Goal: Connect with others: Connect with other users

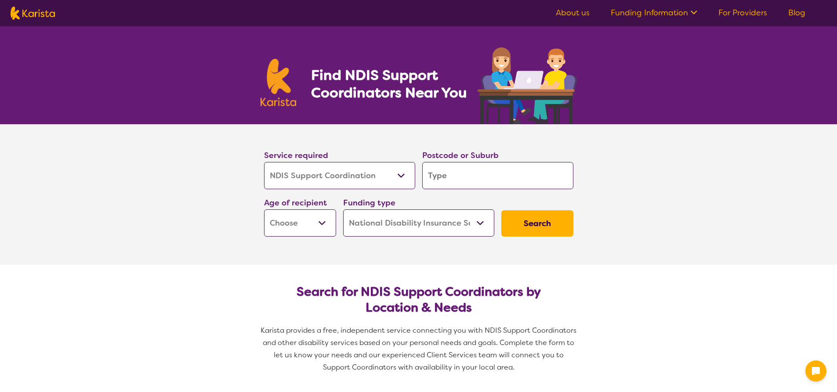
select select "NDIS Support Coordination"
select select "NDIS"
select select "NDIS Support Coordination"
select select "NDIS"
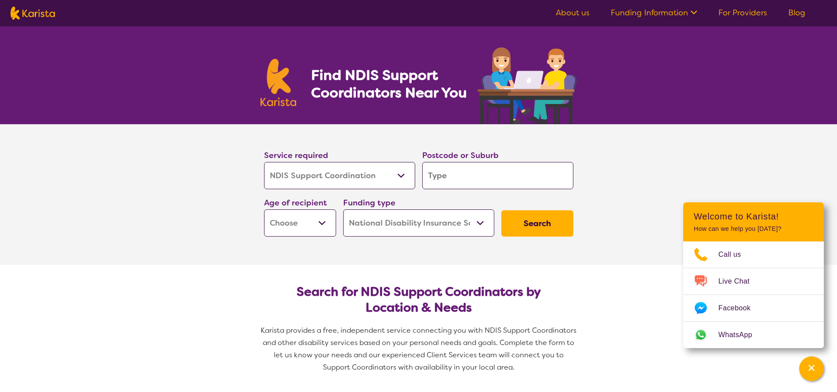
click at [462, 179] on input "search" at bounding box center [497, 175] width 151 height 27
type input "2170"
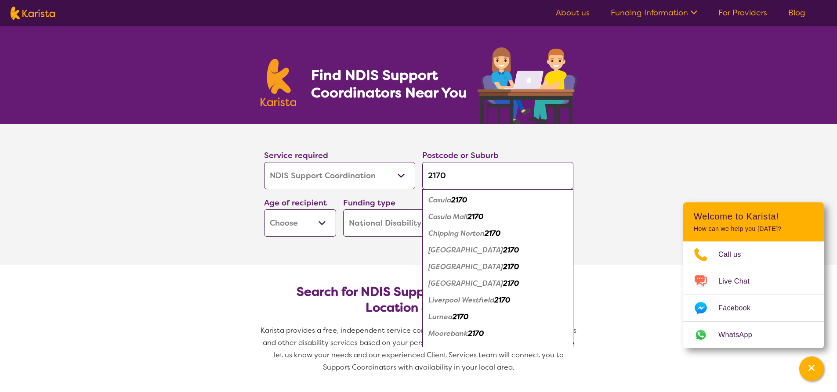
click at [318, 219] on select "Early Childhood - 0 to 9 Child - 10 to 11 Adolescent - 12 to 17 Adult - 18 to 6…" at bounding box center [300, 222] width 72 height 27
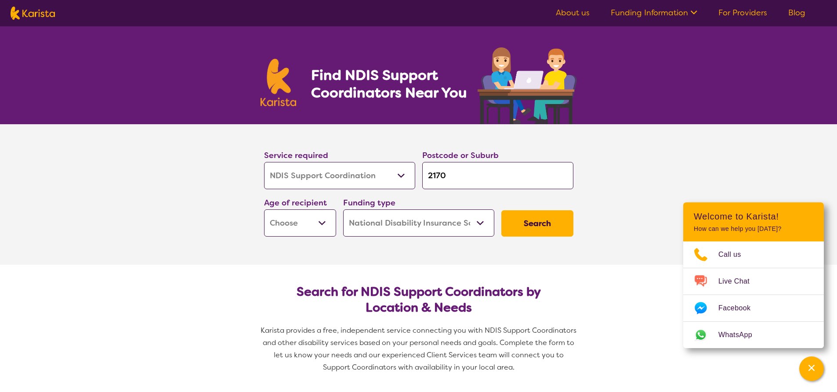
select select "AD"
click at [264, 209] on select "Early Childhood - 0 to 9 Child - 10 to 11 Adolescent - 12 to 17 Adult - 18 to 6…" at bounding box center [300, 222] width 72 height 27
select select "AD"
click at [480, 217] on select "Home Care Package (HCP) National Disability Insurance Scheme (NDIS) I don't know" at bounding box center [418, 222] width 151 height 27
click at [343, 209] on select "Home Care Package (HCP) National Disability Insurance Scheme (NDIS) I don't know" at bounding box center [418, 222] width 151 height 27
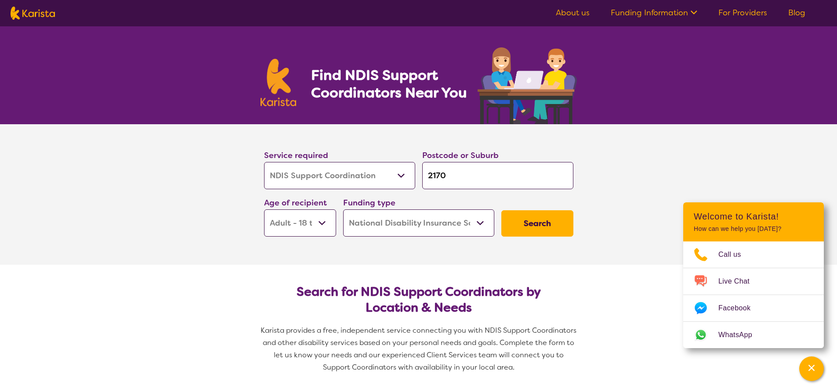
click at [399, 174] on select "Allied Health Assistant Assessment ([MEDICAL_DATA] or [MEDICAL_DATA]) Behaviour…" at bounding box center [339, 175] width 151 height 27
click at [533, 223] on button "Search" at bounding box center [537, 223] width 72 height 26
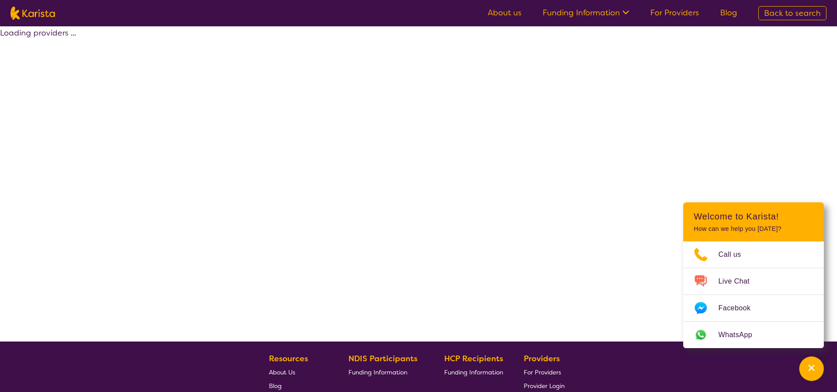
select select "by_score"
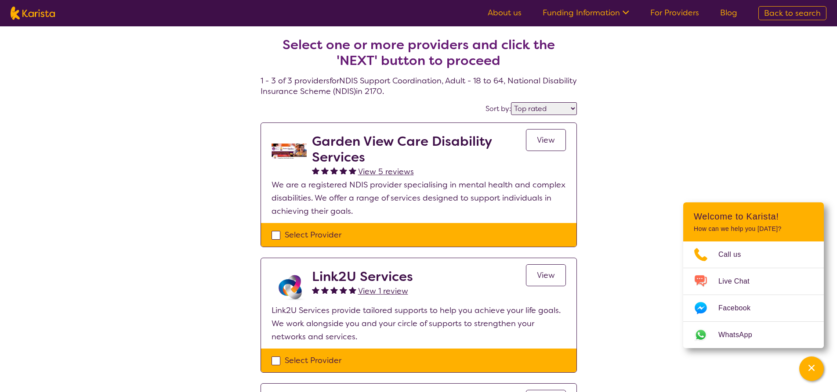
click at [536, 135] on link "View" at bounding box center [546, 140] width 40 height 22
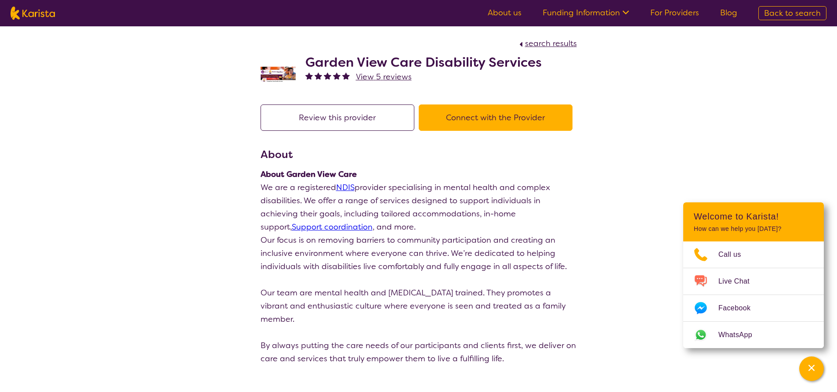
click at [468, 120] on button "Connect with the Provider" at bounding box center [496, 118] width 154 height 26
select select "by_score"
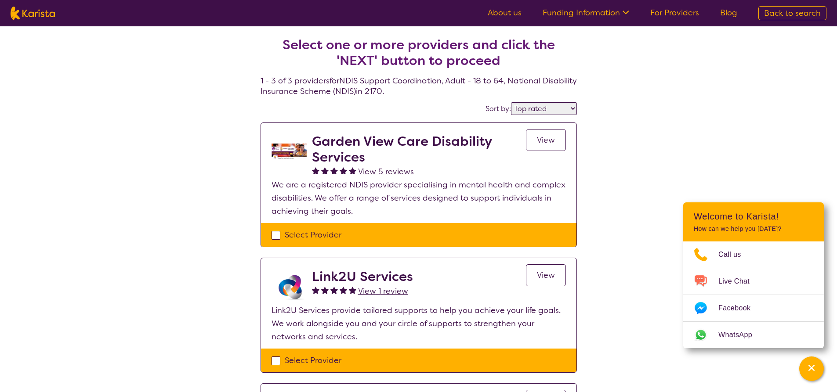
select select "NDIS Support Coordination"
select select "AD"
select select "NDIS"
select select "NDIS Support Coordination"
select select "AD"
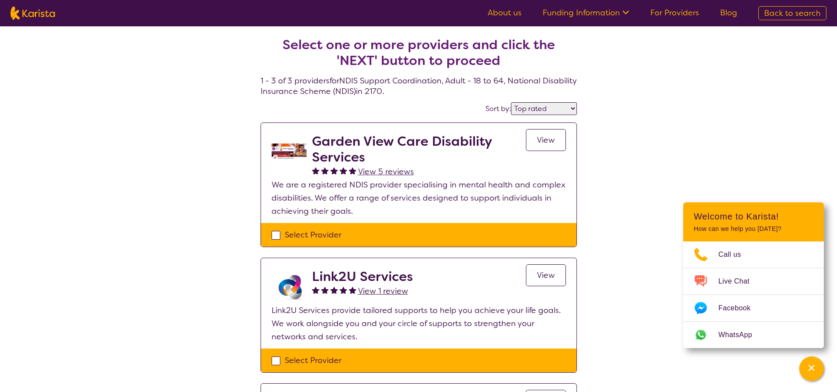
select select "NDIS"
